Goal: Task Accomplishment & Management: Manage account settings

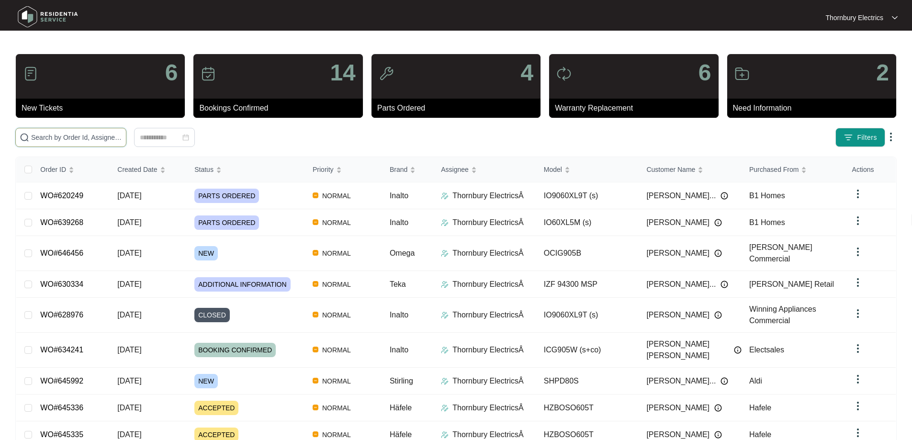
click at [122, 138] on input "text" at bounding box center [76, 137] width 91 height 11
paste input "639268"
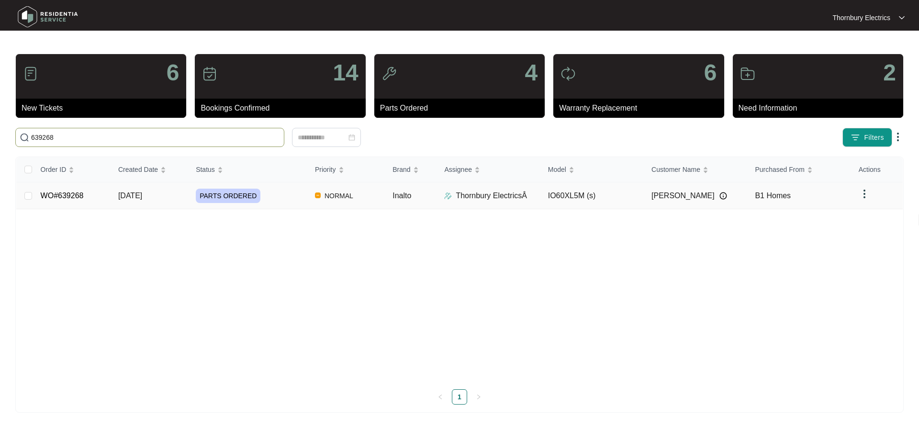
type input "639268"
click at [239, 191] on span "PARTS ORDERED" at bounding box center [228, 196] width 65 height 14
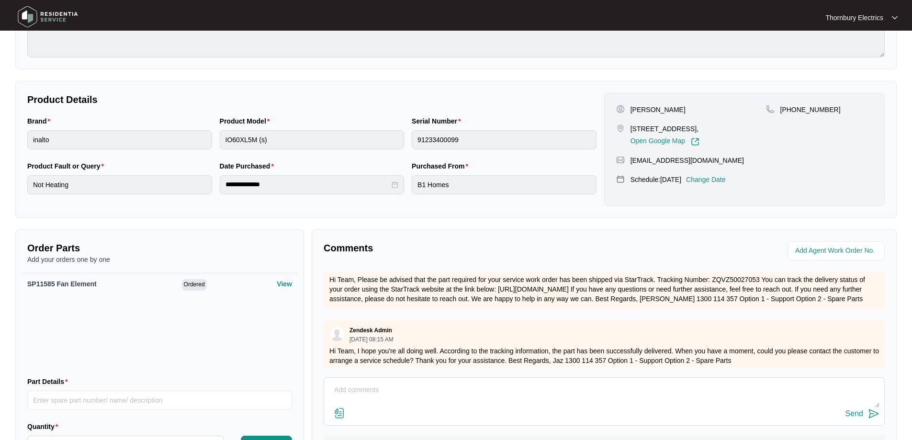
scroll to position [220, 0]
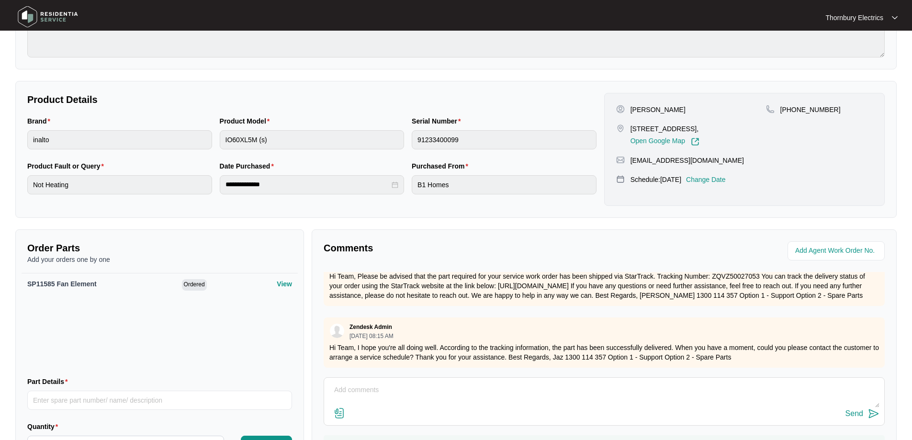
click at [455, 380] on div "Send" at bounding box center [604, 401] width 561 height 48
click at [457, 388] on textarea at bounding box center [604, 394] width 550 height 25
type textarea "As per the portal, the job is scheduled for [DATE] [DATE]. Customer is aware of…"
click at [868, 412] on img at bounding box center [873, 413] width 11 height 11
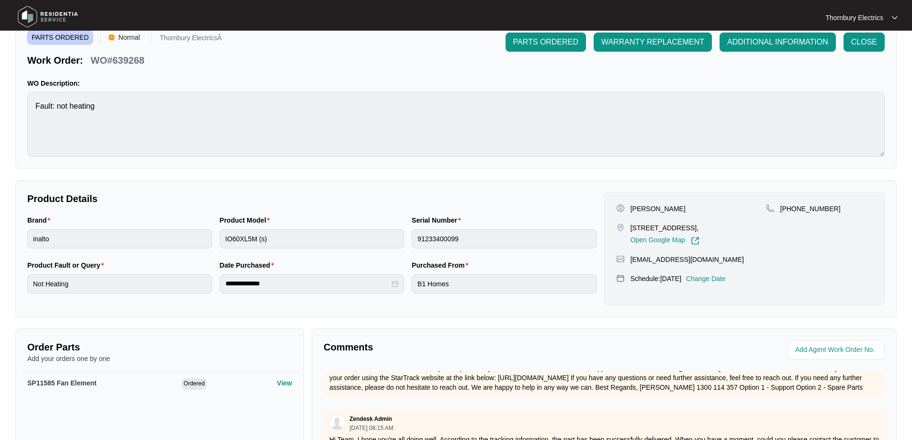
scroll to position [0, 0]
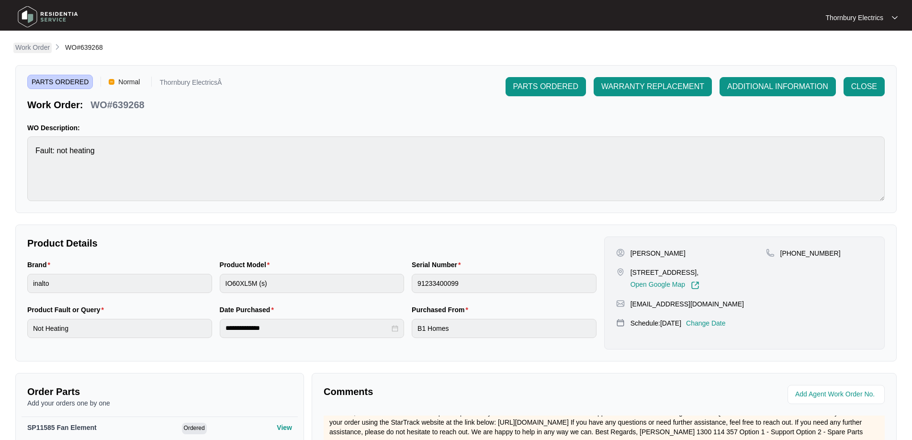
click at [34, 46] on p "Work Order" at bounding box center [32, 48] width 34 height 10
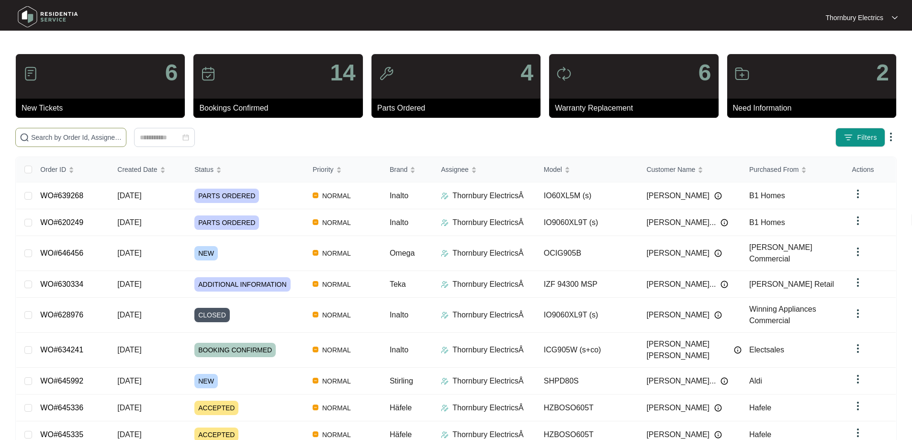
click at [82, 137] on input "text" at bounding box center [76, 137] width 91 height 11
paste input "620249"
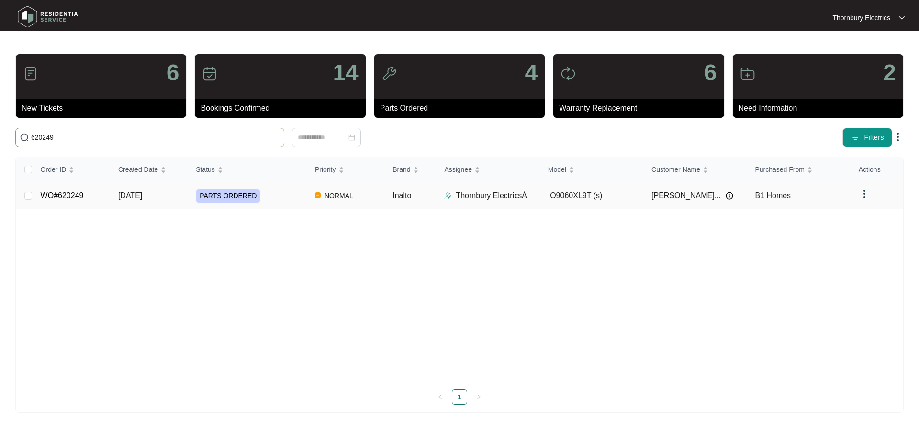
type input "620249"
click at [222, 200] on span "PARTS ORDERED" at bounding box center [228, 196] width 65 height 14
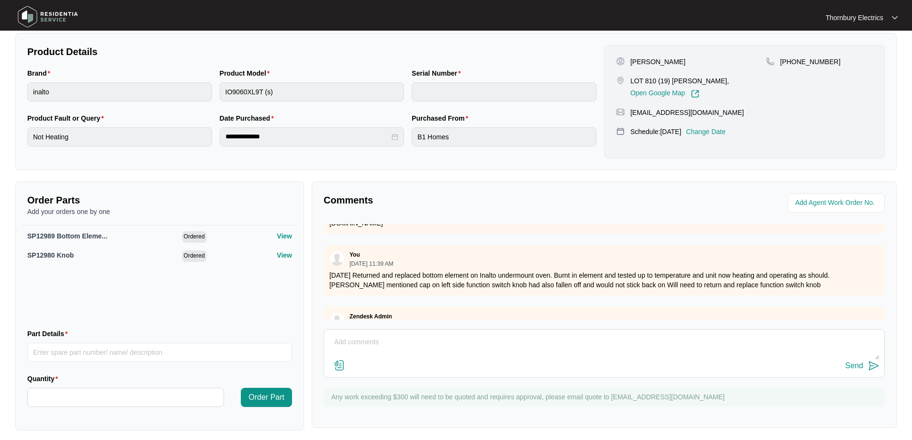
scroll to position [823, 0]
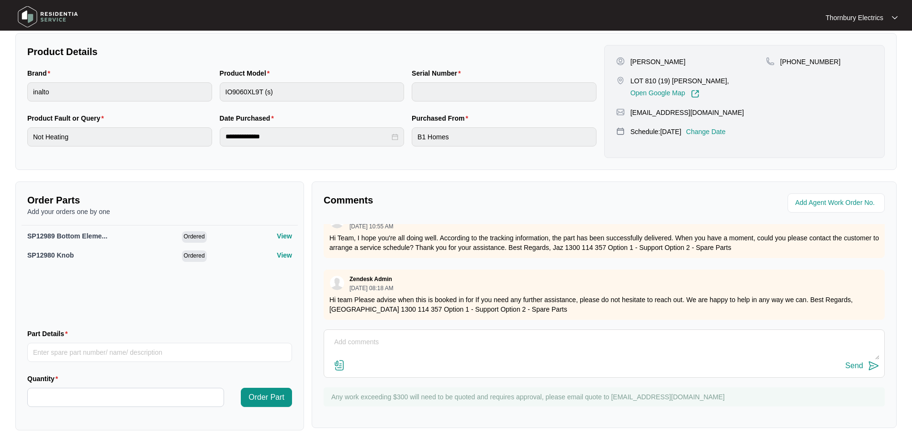
click at [725, 129] on p "Change Date" at bounding box center [706, 132] width 40 height 10
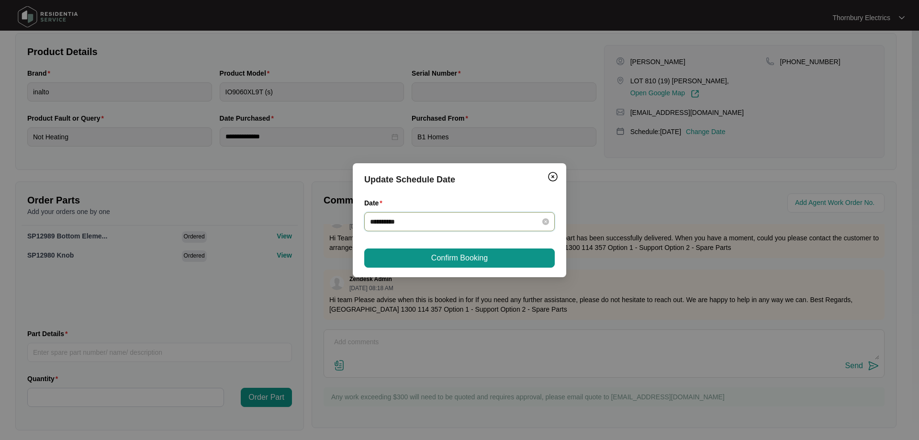
click at [485, 219] on input "**********" at bounding box center [453, 221] width 167 height 11
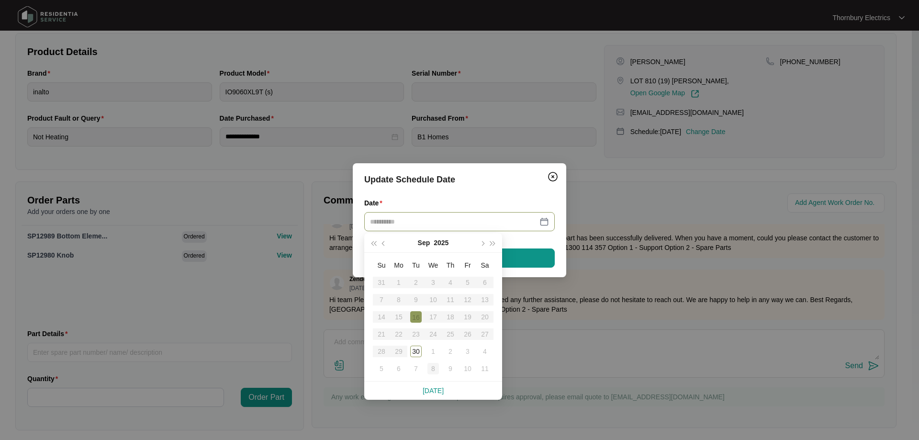
type input "**********"
click at [430, 372] on div "8" at bounding box center [432, 368] width 11 height 11
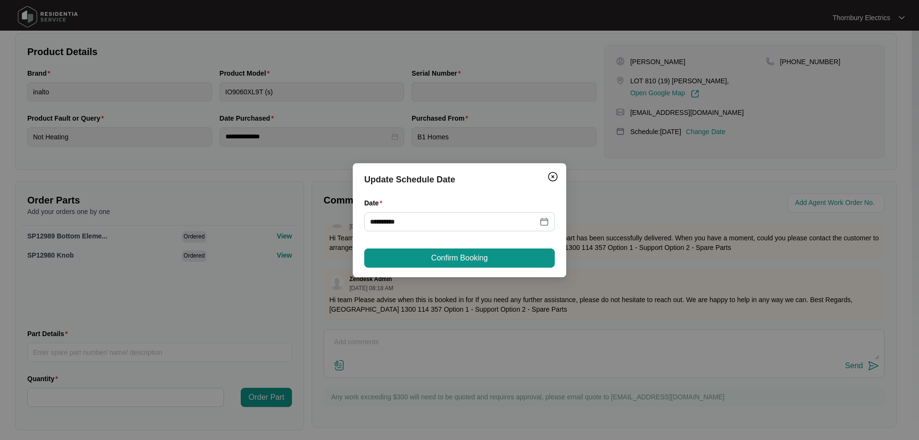
click at [463, 242] on div "**********" at bounding box center [459, 220] width 190 height 45
click at [469, 258] on span "Confirm Booking" at bounding box center [459, 257] width 56 height 11
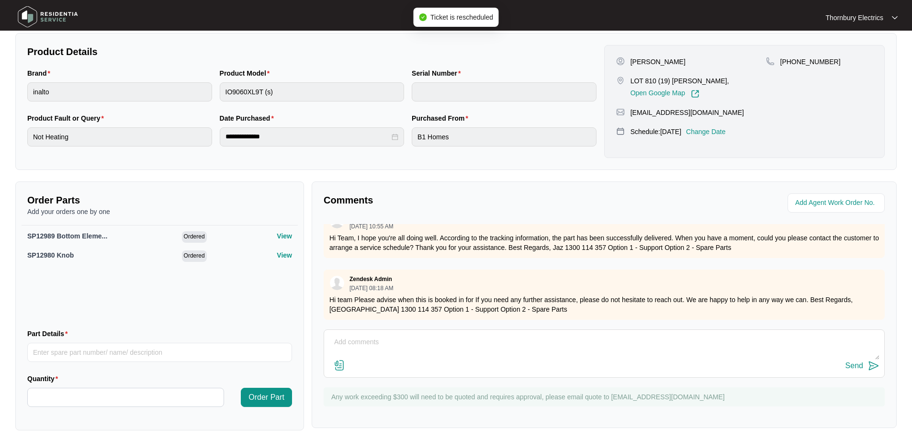
click at [462, 345] on textarea at bounding box center [604, 347] width 550 height 25
type textarea "Return with parts is scheduled for [DATE]"
click at [871, 369] on img at bounding box center [873, 365] width 11 height 11
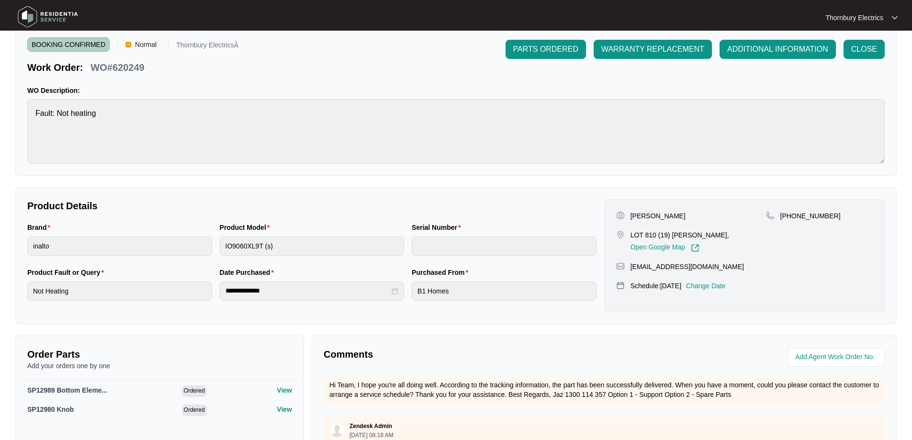
scroll to position [0, 0]
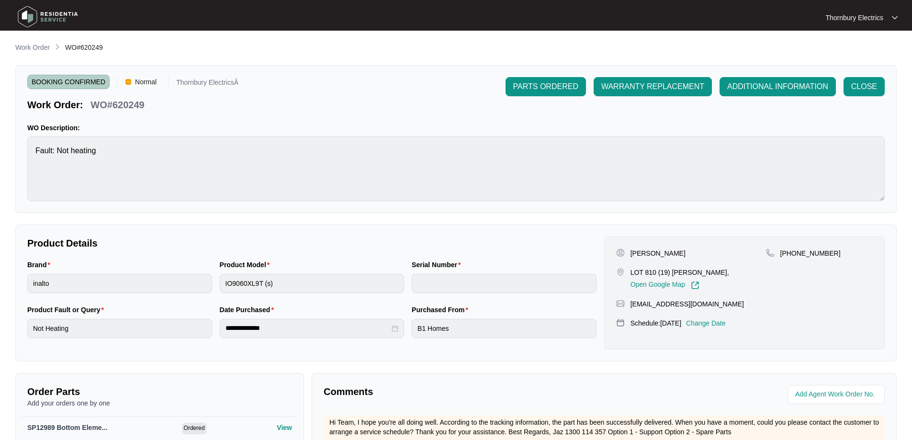
click at [37, 54] on div "**********" at bounding box center [455, 332] width 881 height 580
click at [41, 52] on link "Work Order" at bounding box center [32, 48] width 38 height 11
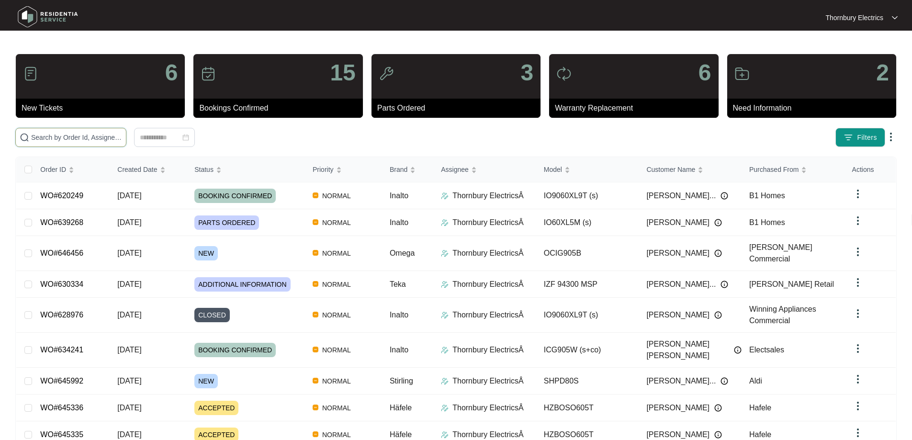
click at [122, 140] on input "text" at bounding box center [76, 137] width 91 height 11
paste input "639268"
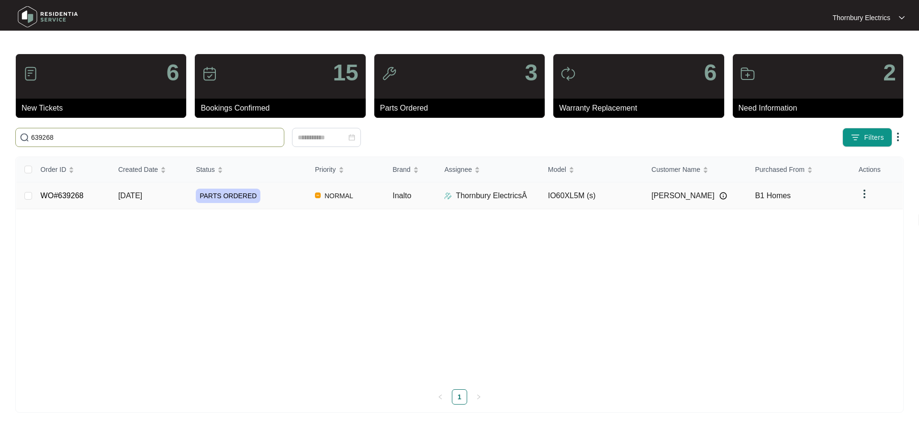
type input "639268"
click at [74, 197] on link "WO#639268" at bounding box center [62, 195] width 43 height 8
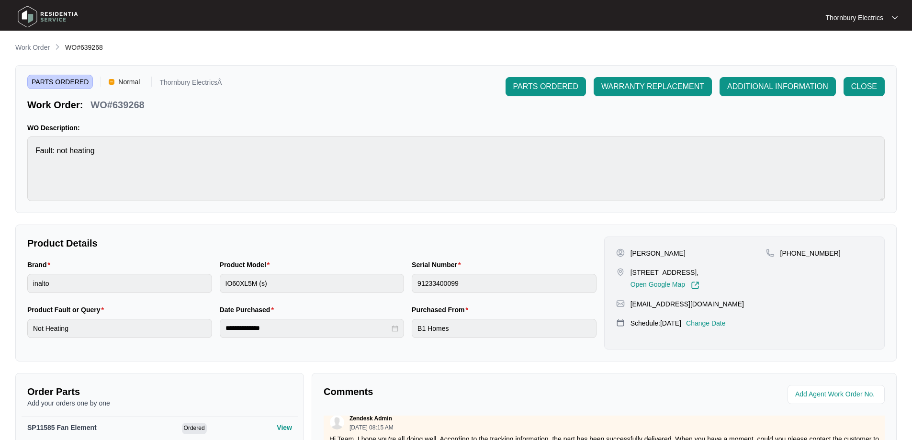
click at [39, 54] on div "**********" at bounding box center [455, 332] width 881 height 580
click at [39, 47] on p "Work Order" at bounding box center [32, 48] width 34 height 10
